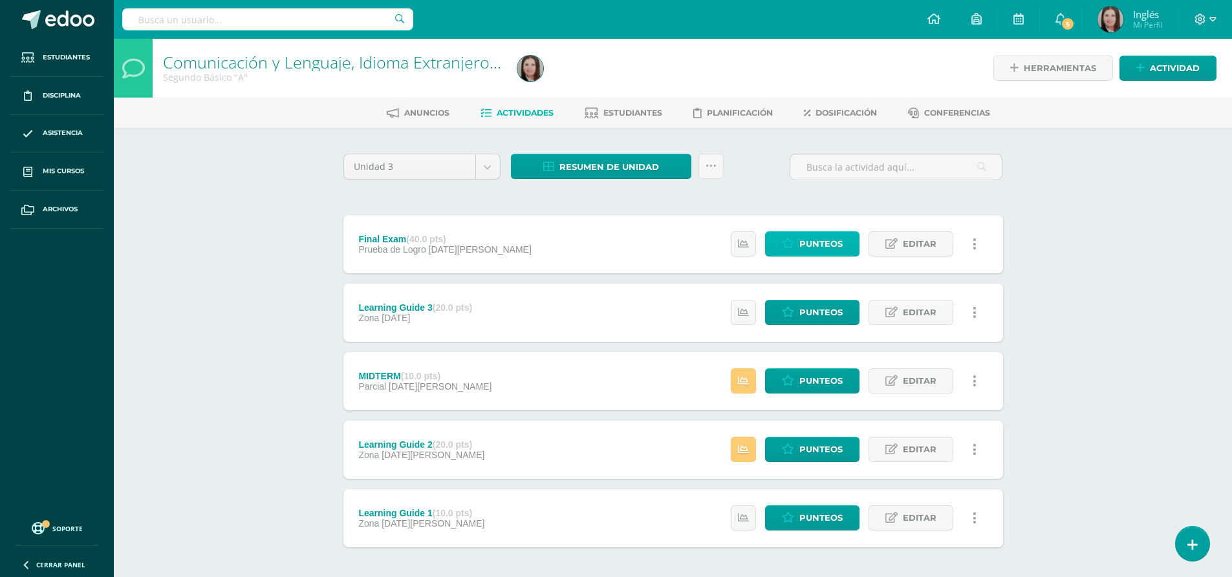
click at [826, 242] on span "Punteos" at bounding box center [820, 244] width 43 height 24
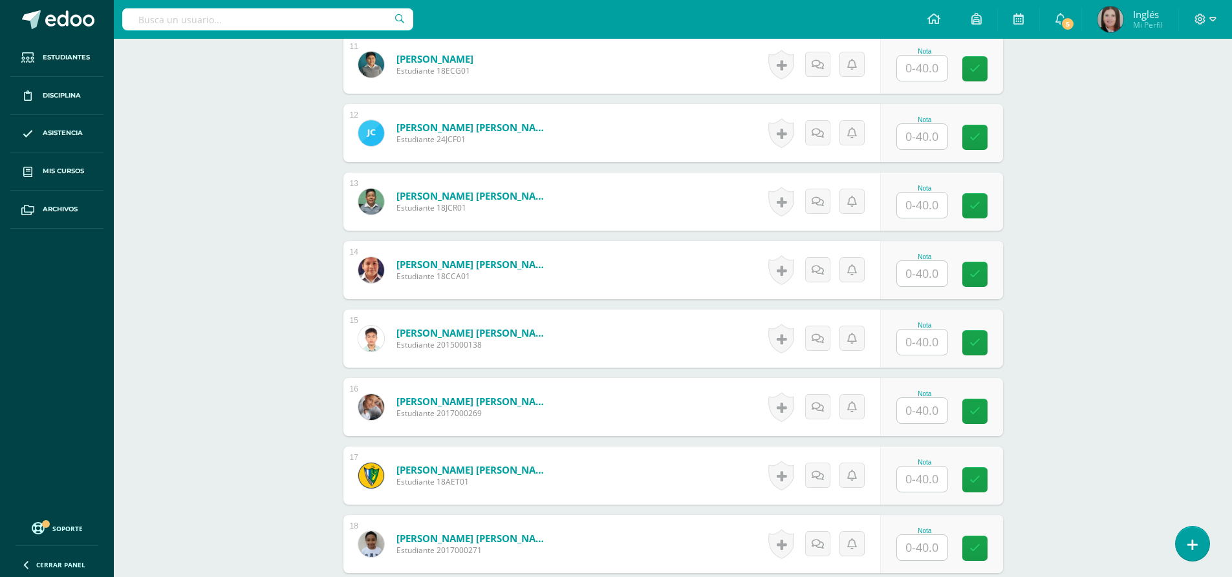
scroll to position [1164, 0]
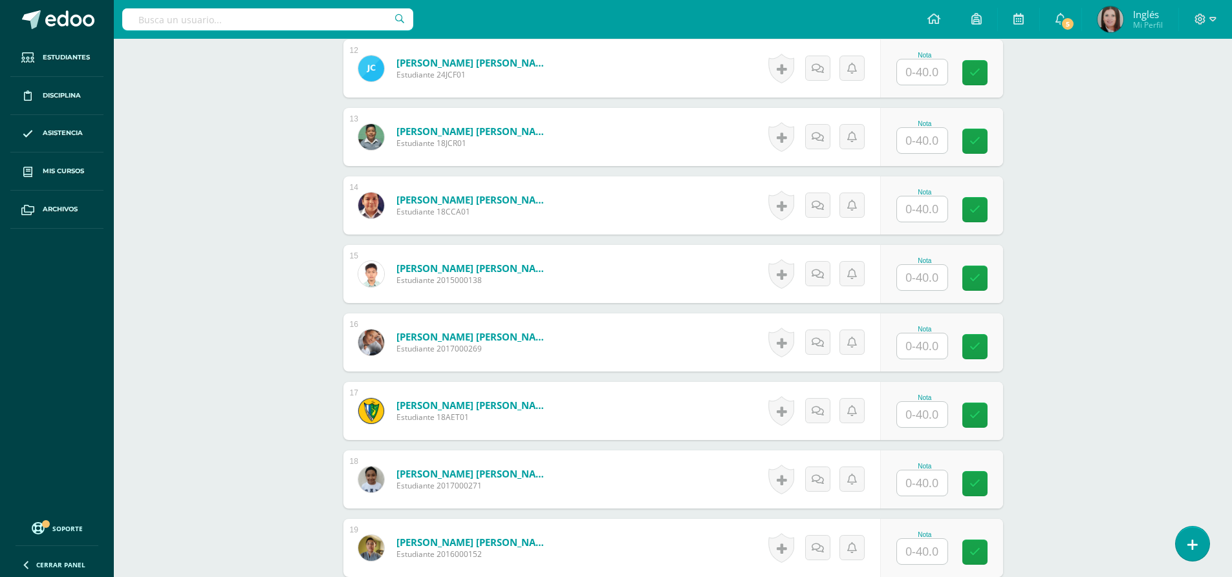
click at [922, 484] on input "text" at bounding box center [922, 483] width 50 height 25
type input "25"
drag, startPoint x: 979, startPoint y: 484, endPoint x: 944, endPoint y: 482, distance: 35.6
click at [944, 482] on input "25" at bounding box center [929, 484] width 52 height 26
click at [990, 482] on link at bounding box center [983, 484] width 26 height 26
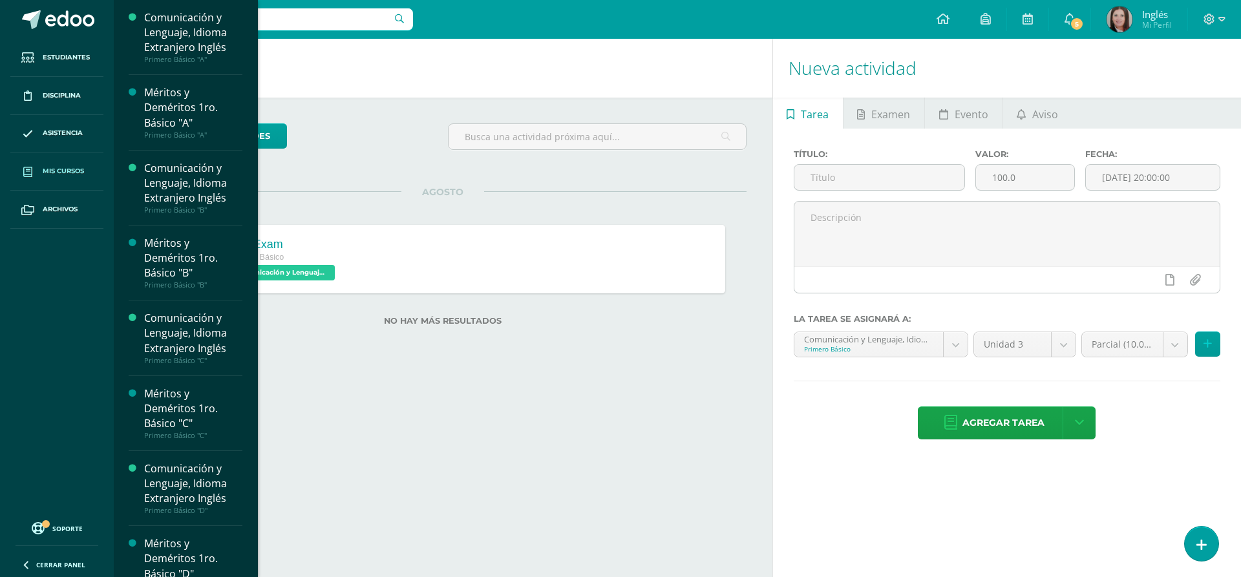
click at [72, 175] on span "Mis cursos" at bounding box center [63, 171] width 41 height 10
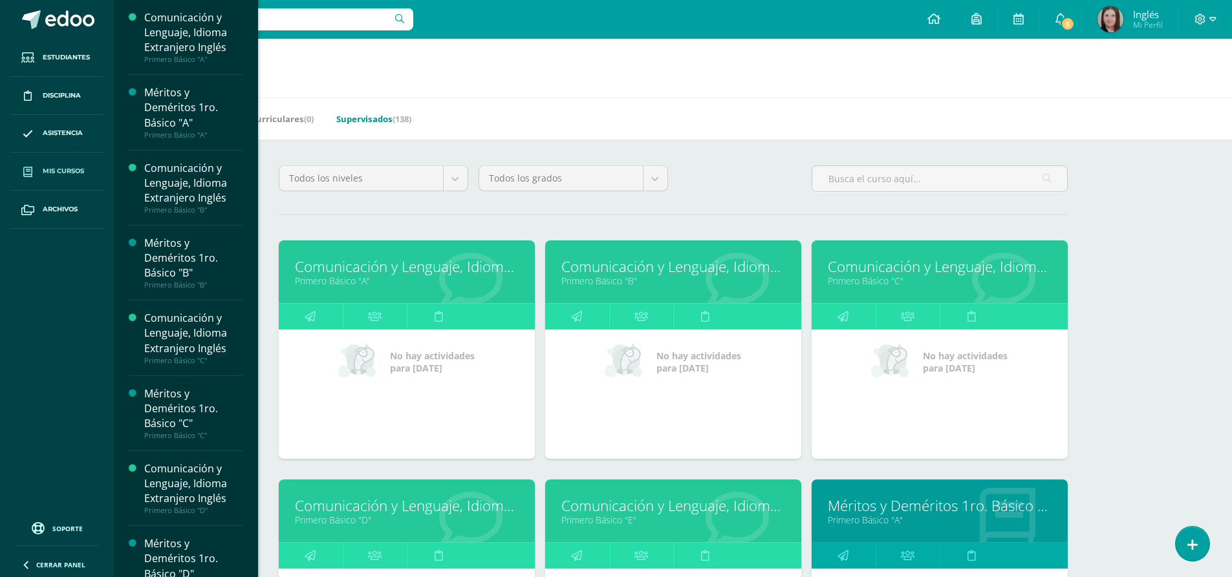
click at [376, 116] on link "Supervisados (138)" at bounding box center [373, 119] width 75 height 21
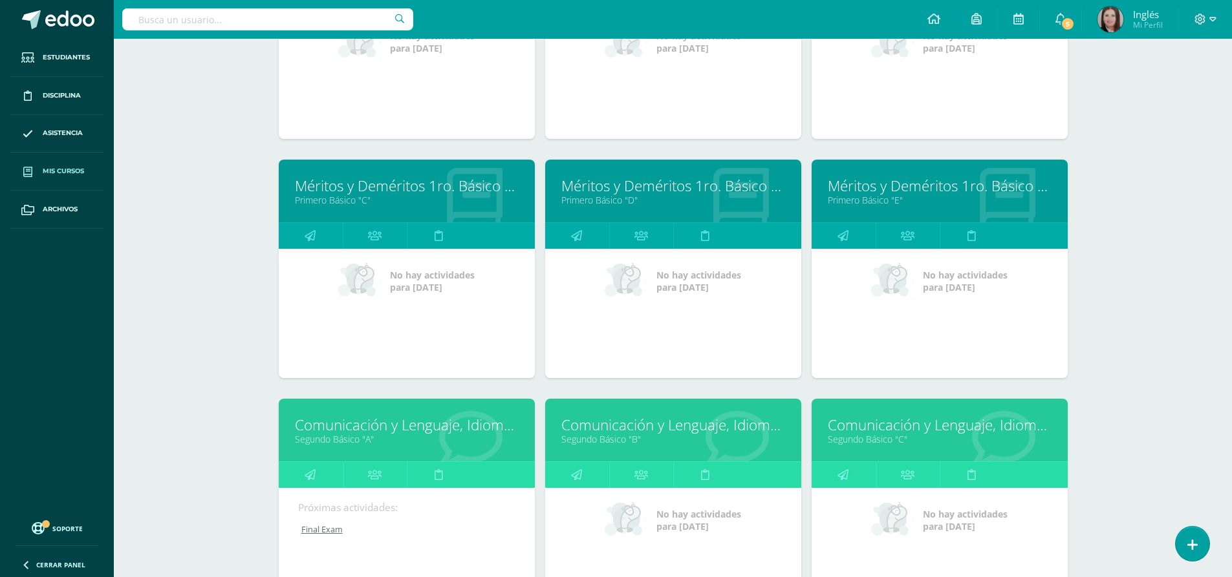
scroll to position [1949, 0]
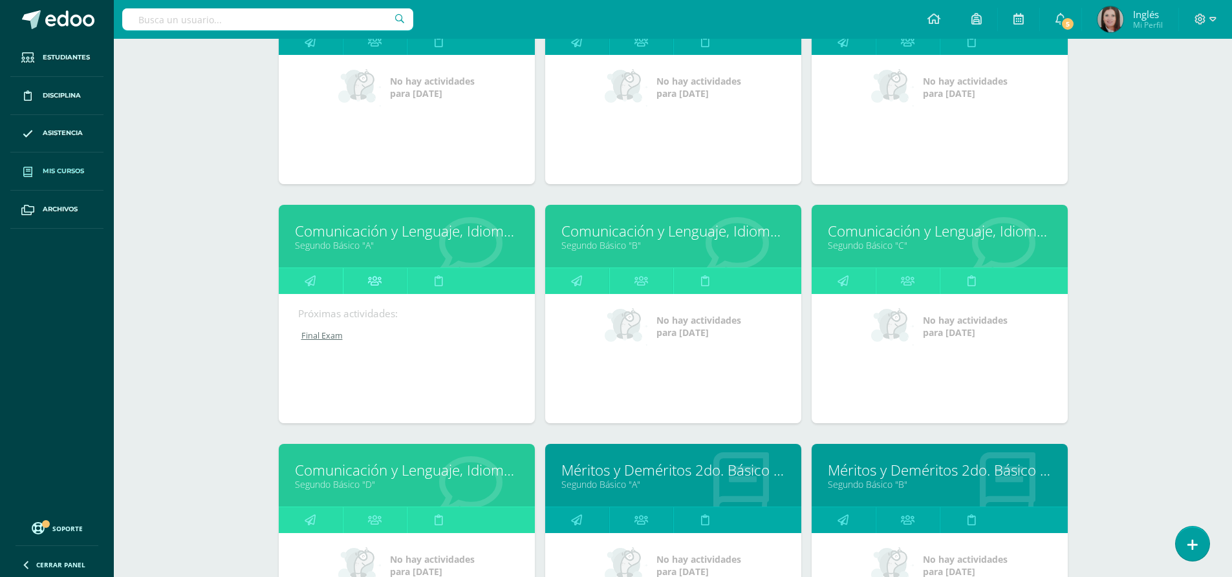
click at [371, 283] on icon at bounding box center [375, 280] width 14 height 25
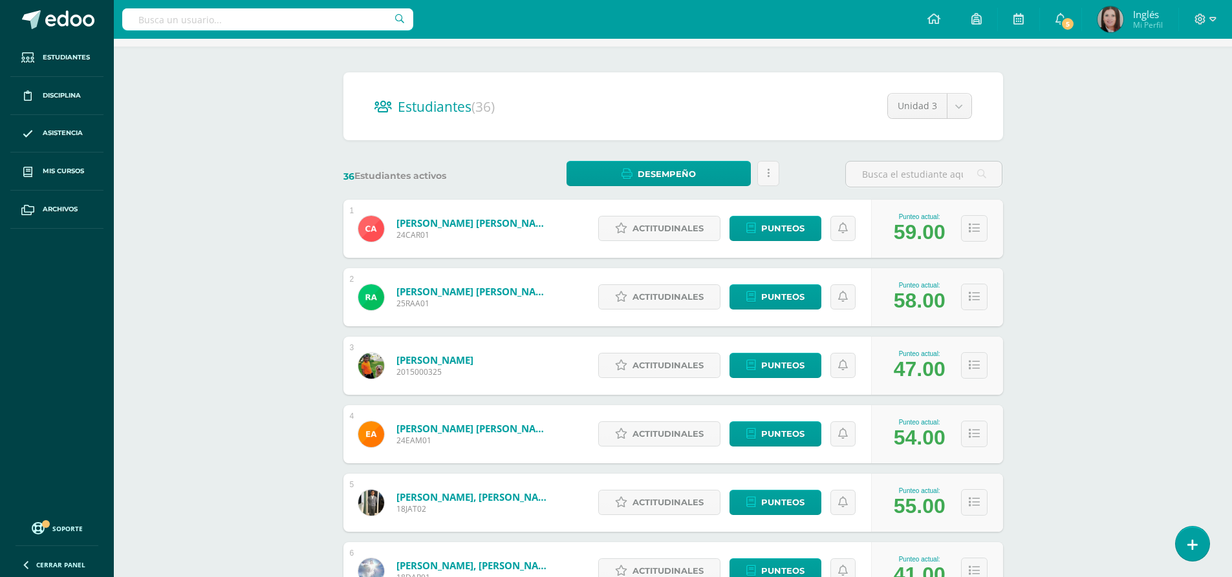
scroll to position [17, 0]
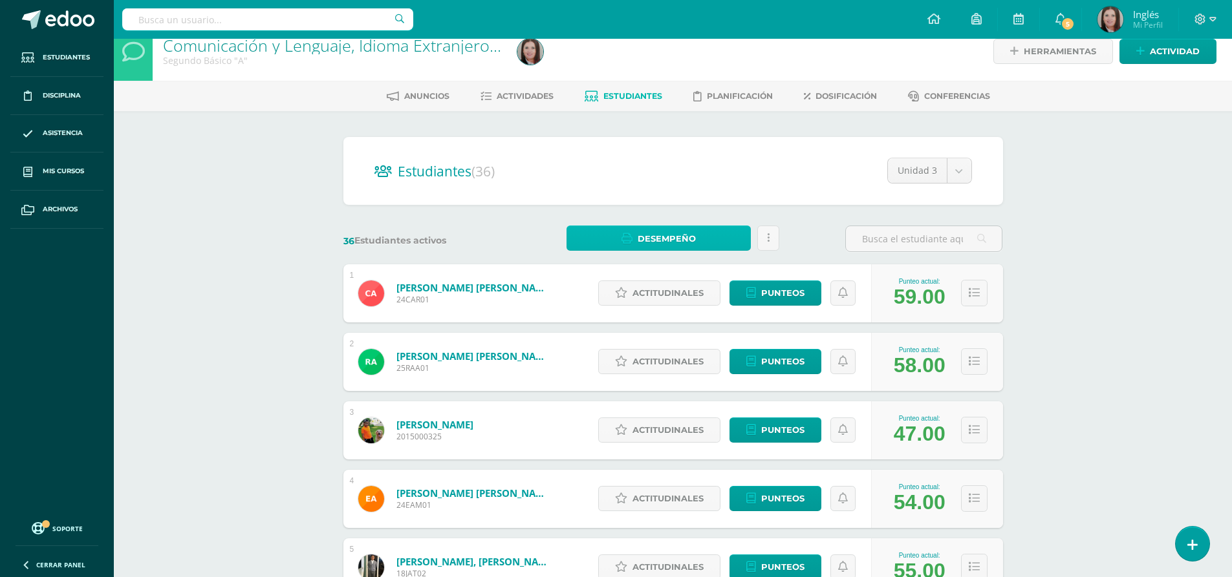
click at [673, 240] on span "Desempeño" at bounding box center [666, 239] width 58 height 24
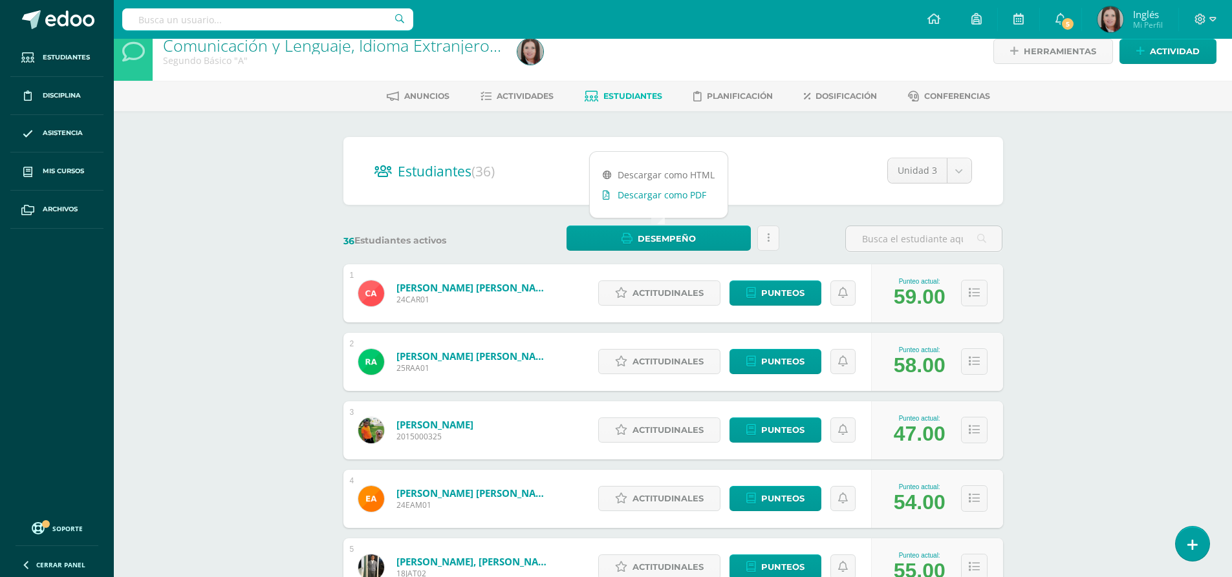
click at [673, 193] on link "Descargar como PDF" at bounding box center [659, 195] width 138 height 20
click at [616, 98] on span "Estudiantes" at bounding box center [632, 96] width 59 height 10
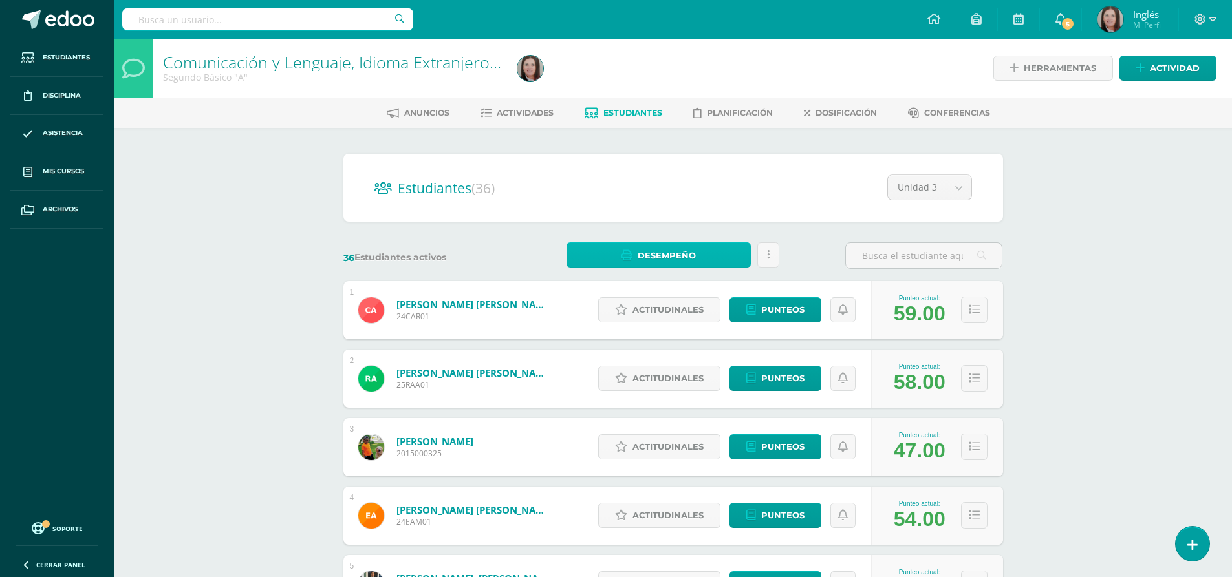
click at [666, 255] on span "Desempeño" at bounding box center [666, 256] width 58 height 24
click at [685, 217] on link "Descargar como PDF" at bounding box center [659, 212] width 138 height 20
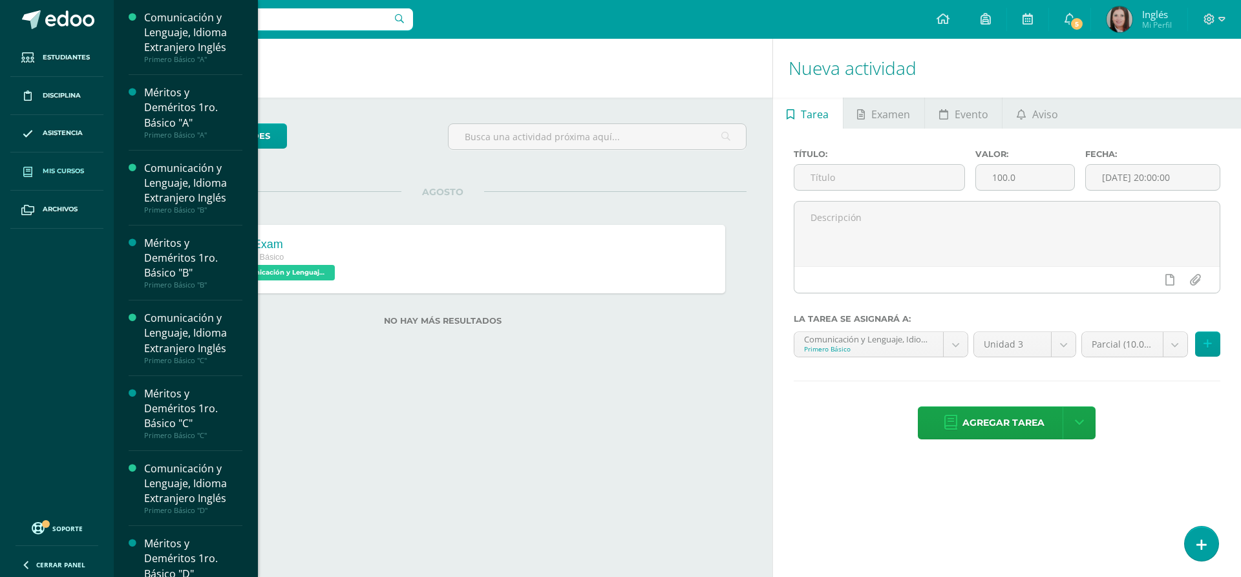
click at [71, 172] on span "Mis cursos" at bounding box center [63, 171] width 41 height 10
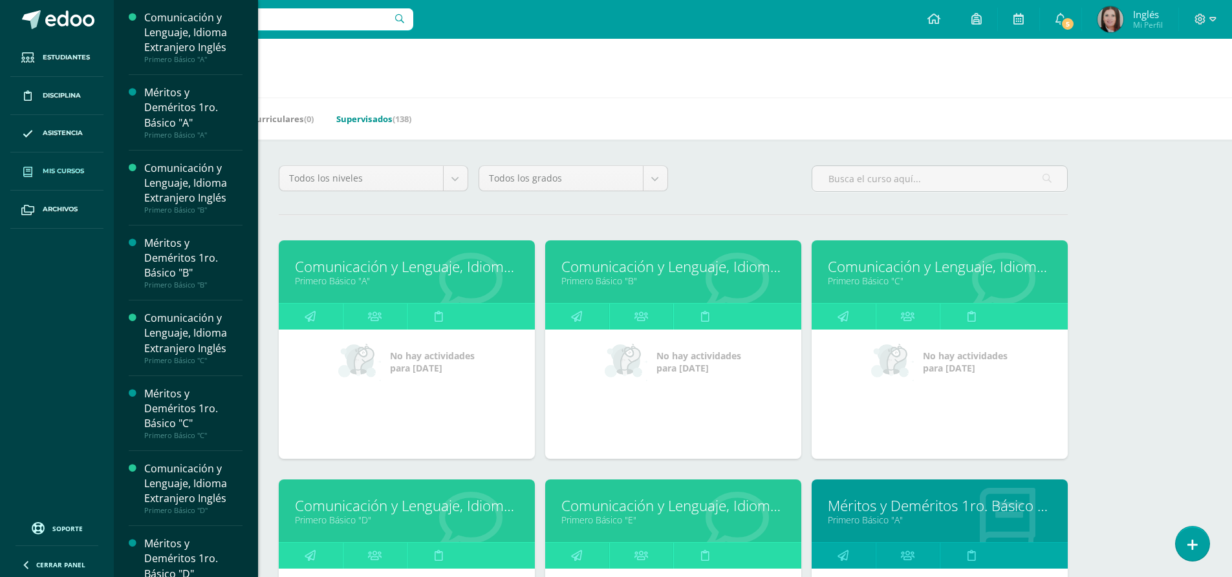
click at [380, 122] on link "Supervisados (138)" at bounding box center [373, 119] width 75 height 21
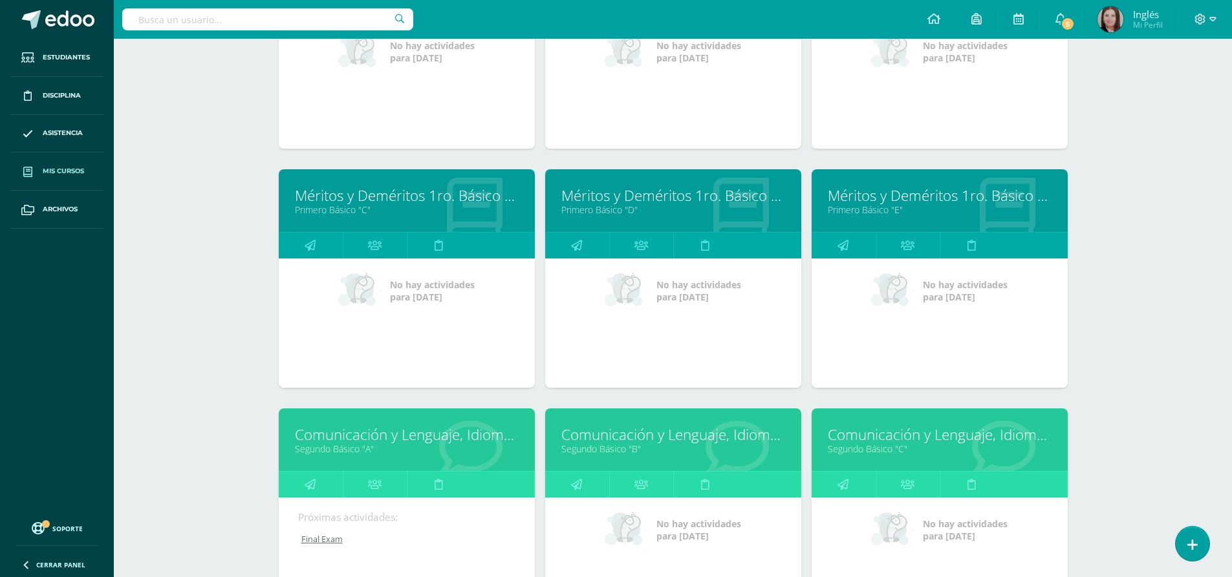
scroll to position [1939, 0]
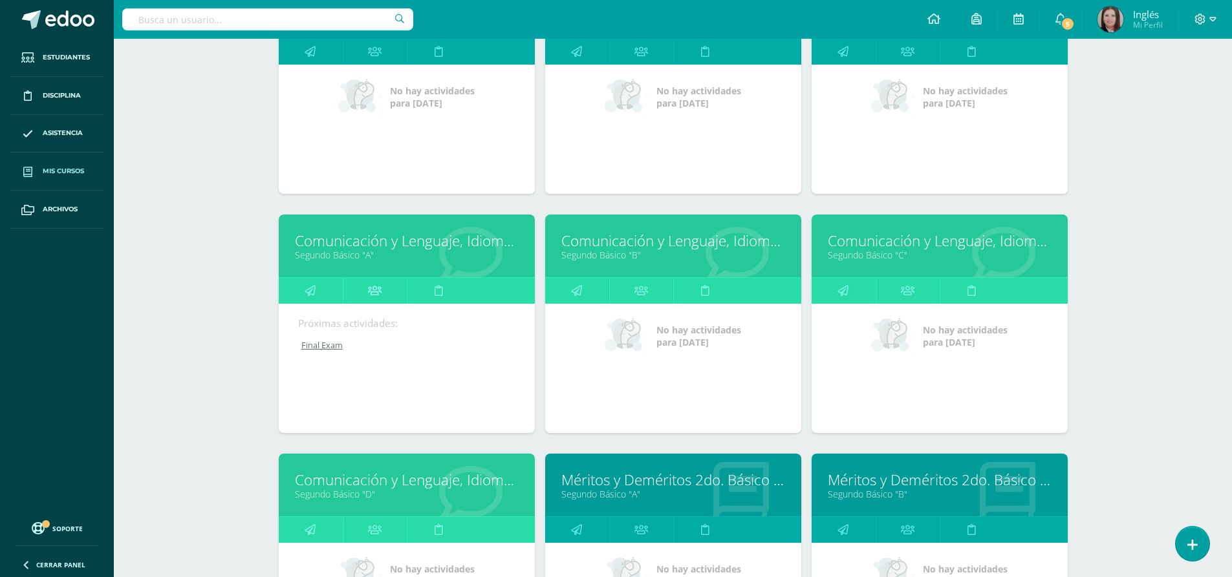
click at [379, 292] on icon at bounding box center [375, 290] width 14 height 25
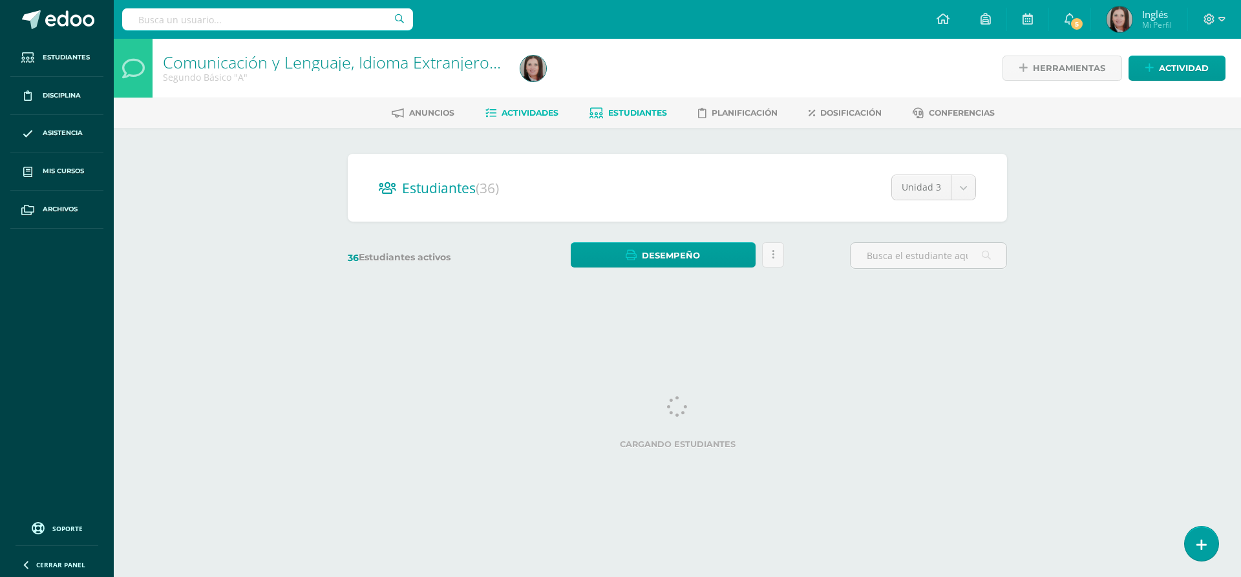
click at [513, 114] on span "Actividades" at bounding box center [530, 113] width 57 height 10
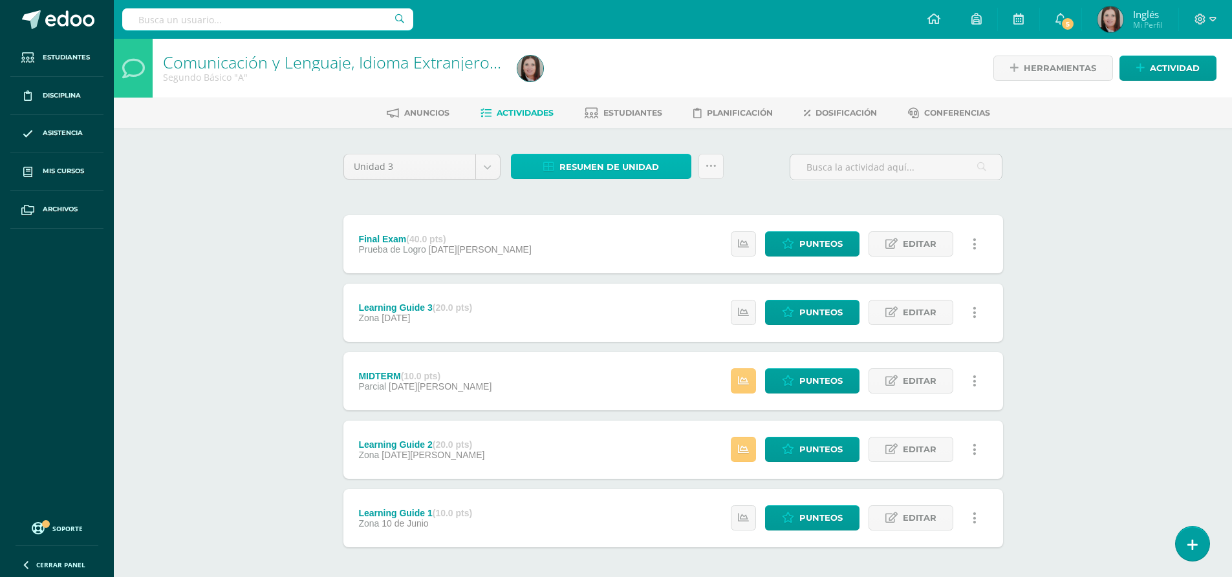
click at [589, 171] on span "Resumen de unidad" at bounding box center [609, 167] width 100 height 24
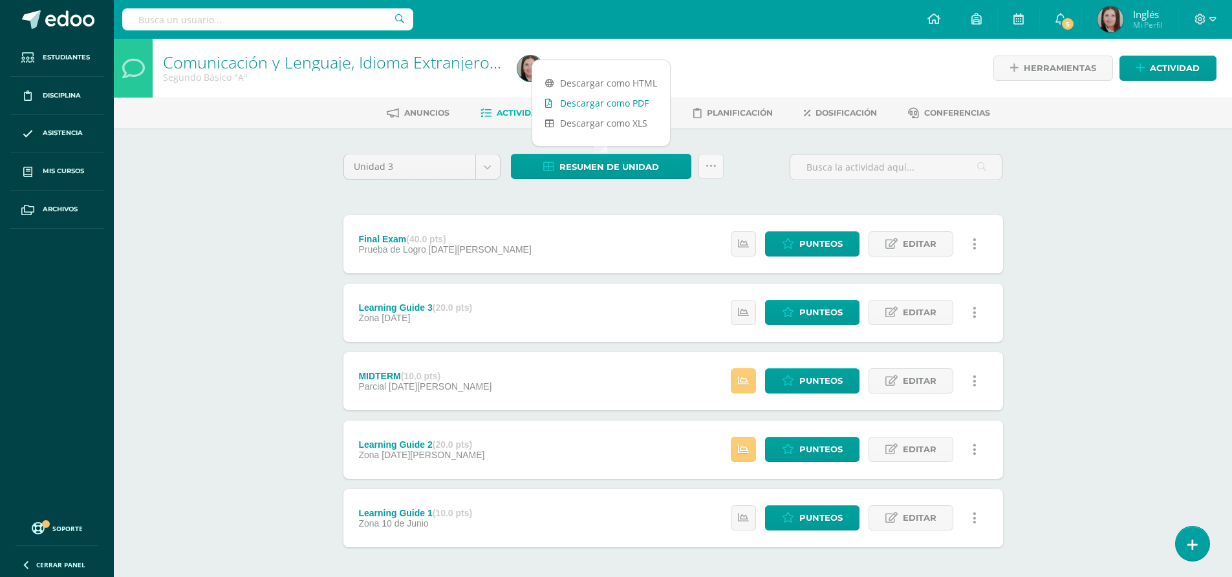
click at [607, 99] on link "Descargar como PDF" at bounding box center [601, 103] width 138 height 20
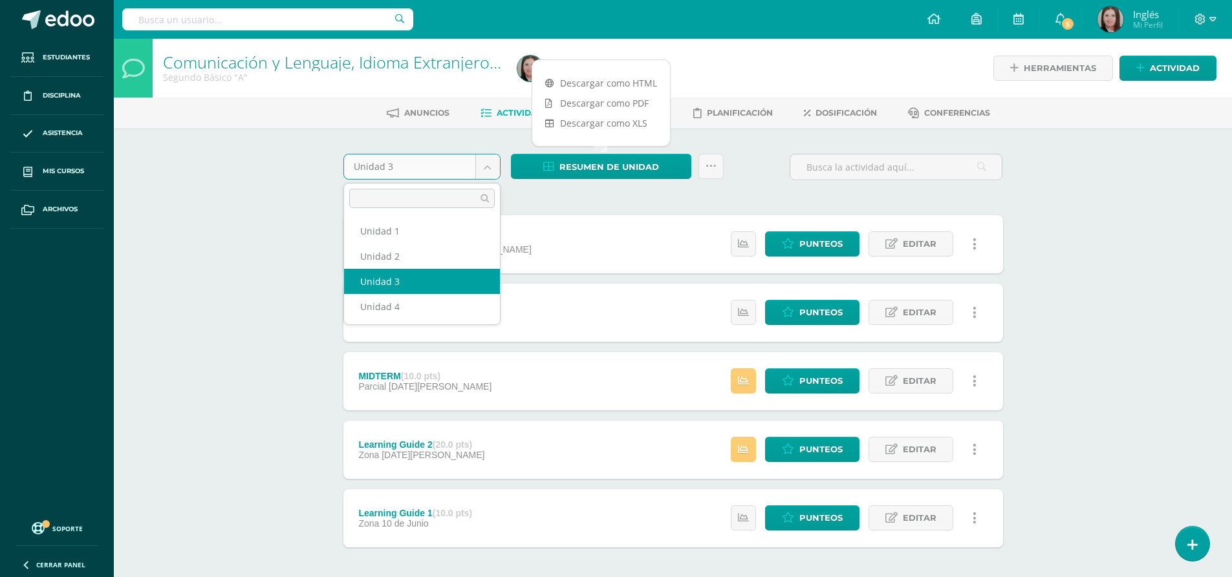
click at [490, 169] on body "Estudiantes Disciplina Asistencia Mis cursos Archivos Soporte Centro de ayuda Ú…" at bounding box center [616, 317] width 1232 height 634
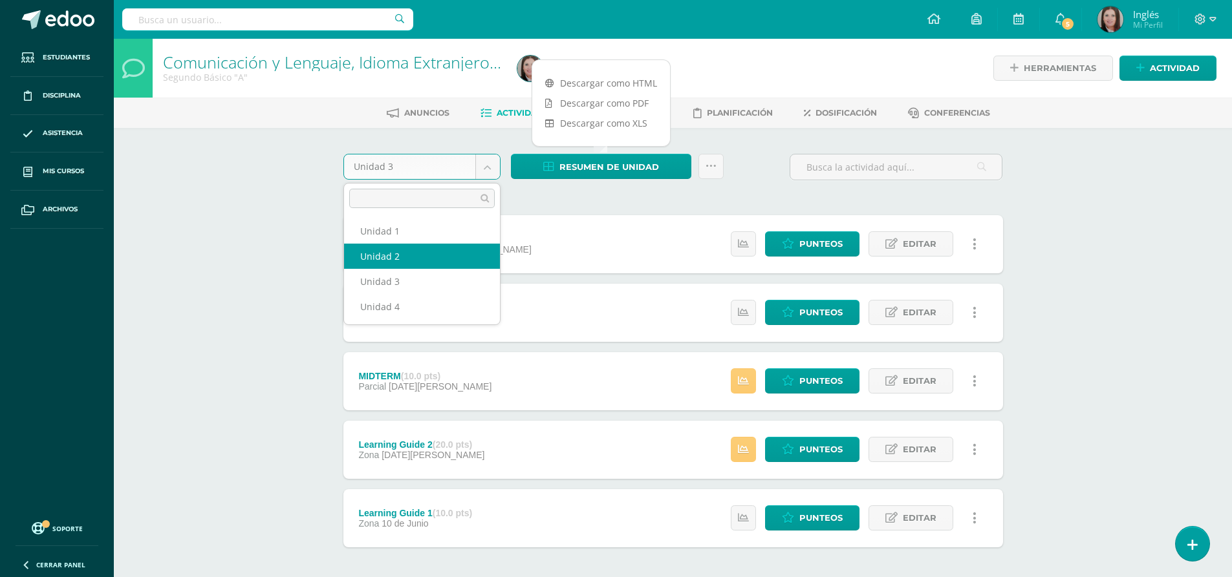
select select "Unidad 2"
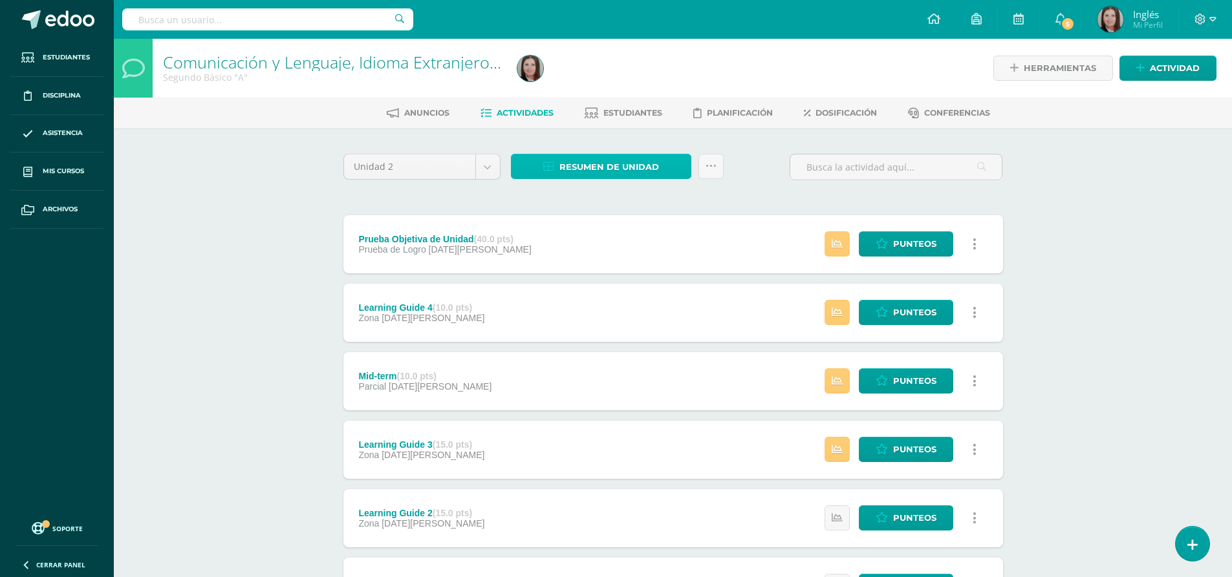
click at [601, 166] on span "Resumen de unidad" at bounding box center [609, 167] width 100 height 24
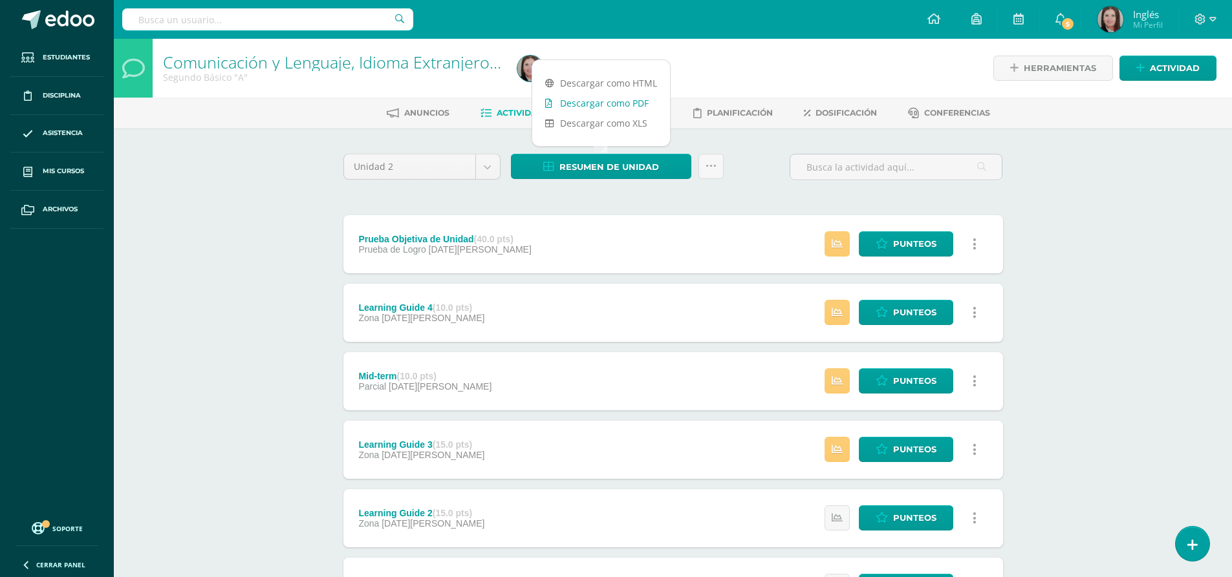
click at [612, 100] on link "Descargar como PDF" at bounding box center [601, 103] width 138 height 20
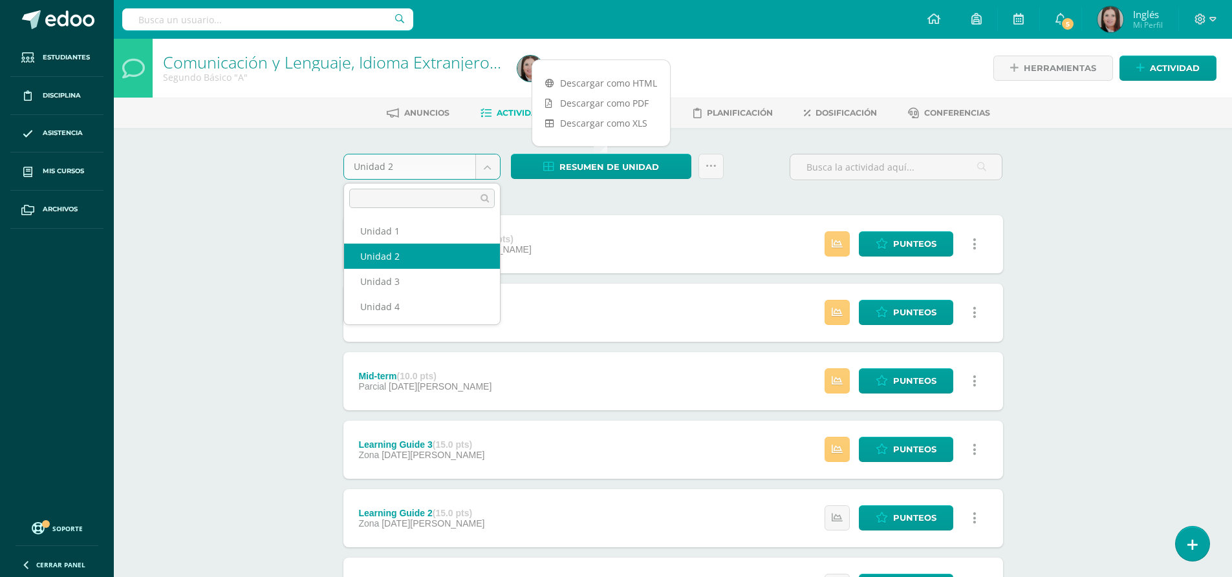
click at [488, 171] on body "Estudiantes Disciplina Asistencia Mis cursos Archivos Soporte Centro de ayuda Ú…" at bounding box center [616, 351] width 1232 height 702
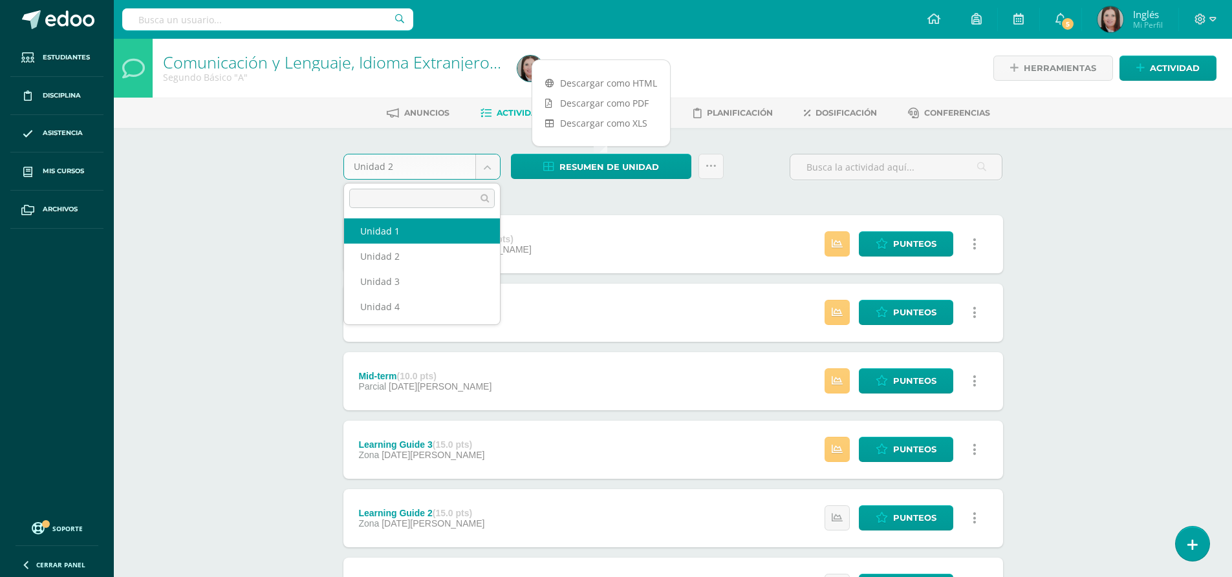
select select "Unidad 1"
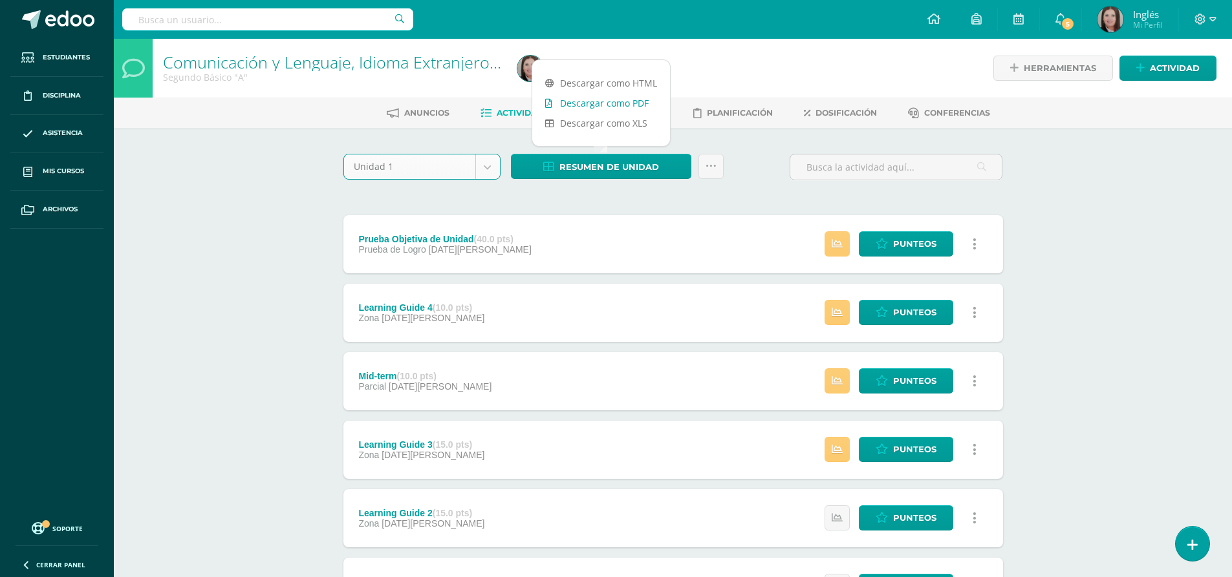
click at [602, 104] on link "Descargar como PDF" at bounding box center [601, 103] width 138 height 20
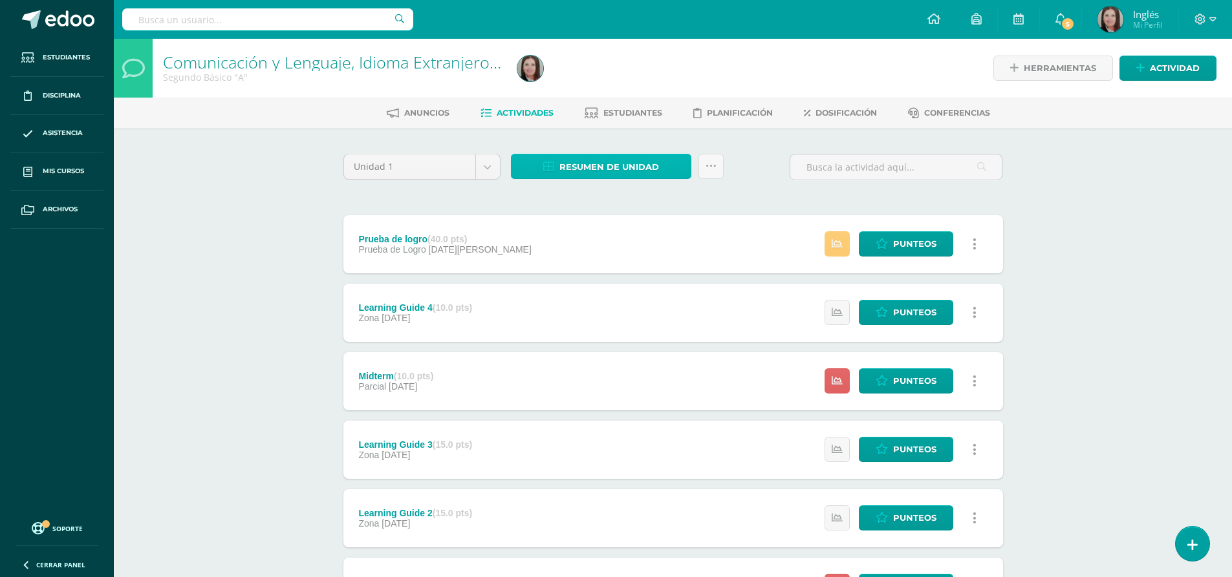
click at [581, 169] on span "Resumen de unidad" at bounding box center [609, 167] width 100 height 24
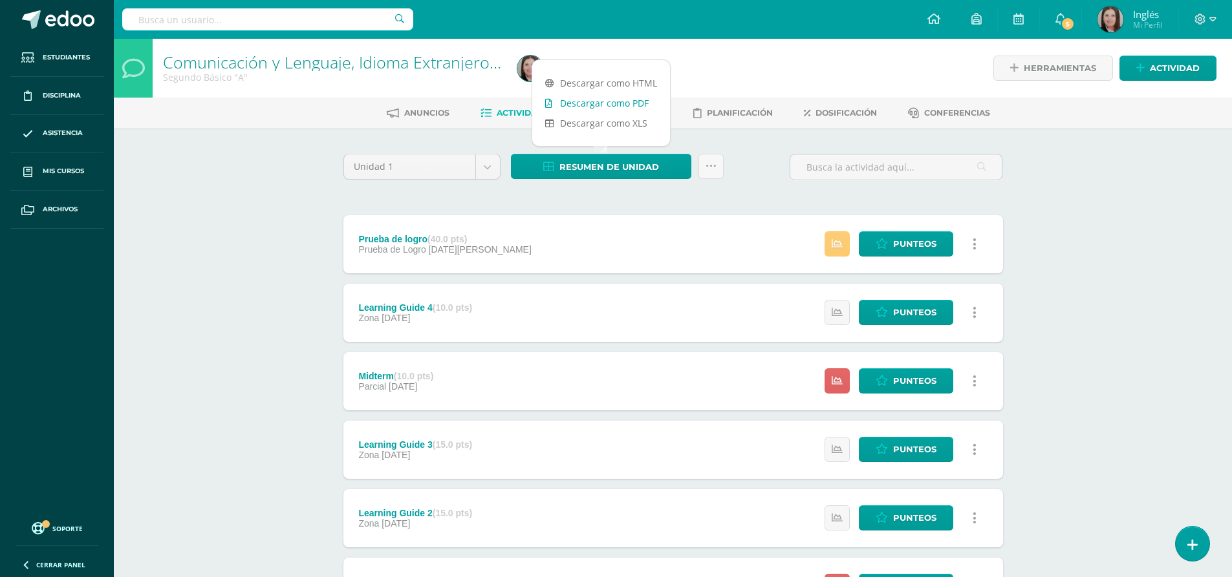
click at [595, 101] on link "Descargar como PDF" at bounding box center [601, 103] width 138 height 20
